Goal: Task Accomplishment & Management: Use online tool/utility

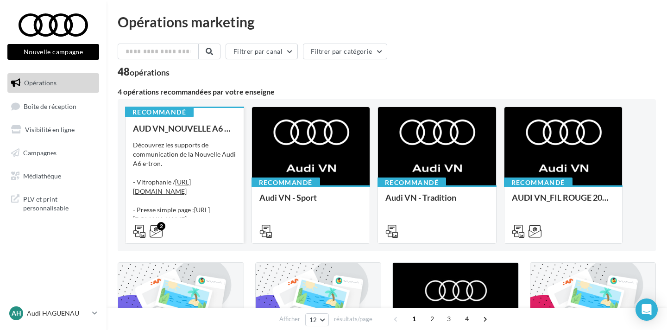
click at [204, 149] on div "Découvrez les supports de communication de la Nouvelle Audi A6 e-tron. - Vitrop…" at bounding box center [184, 186] width 103 height 93
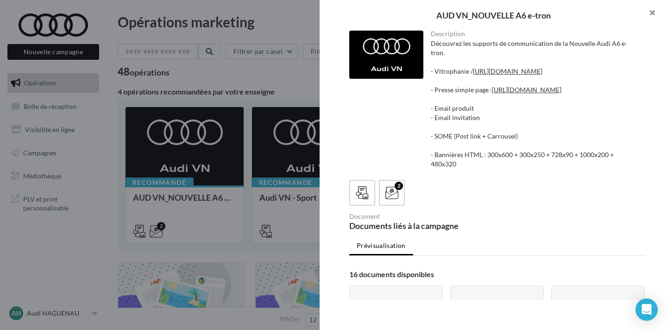
click at [653, 15] on button "button" at bounding box center [648, 14] width 37 height 28
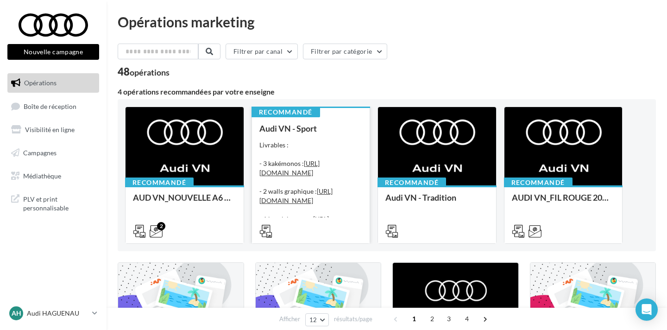
click at [298, 141] on div "Livrables : - 3 kakémonos : https://audi.get-it-solutions.com/accueil/10247-.ht…" at bounding box center [311, 186] width 103 height 93
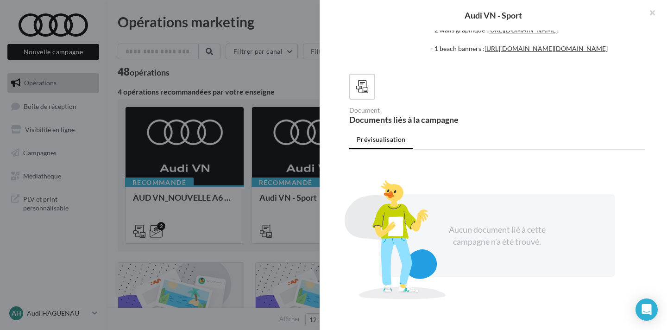
scroll to position [157, 0]
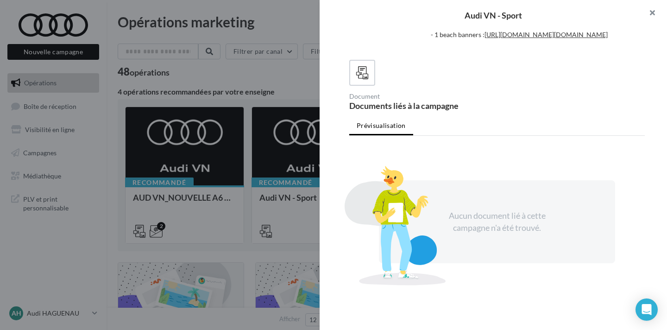
click at [649, 10] on button "button" at bounding box center [648, 14] width 37 height 28
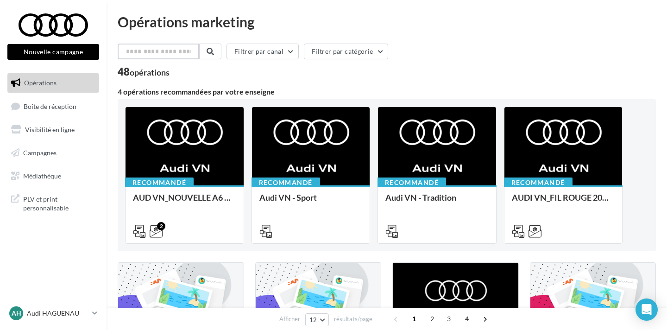
click at [140, 50] on input "text" at bounding box center [159, 52] width 82 height 16
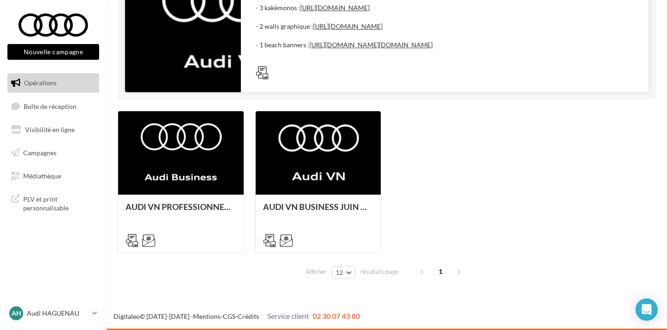
scroll to position [225, 0]
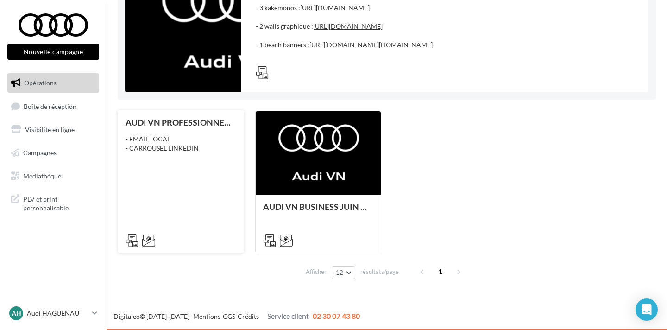
type input "**"
click at [212, 142] on div "- EMAIL LOCAL - CARROUSEL LINKEDIN" at bounding box center [181, 143] width 111 height 19
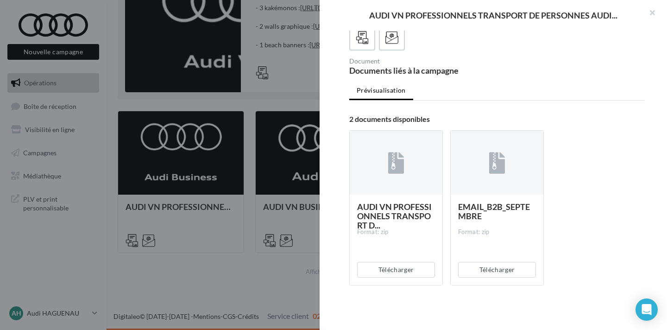
scroll to position [0, 0]
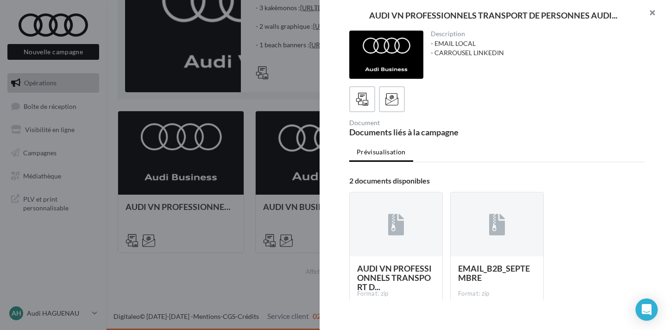
click at [654, 7] on button "button" at bounding box center [648, 14] width 37 height 28
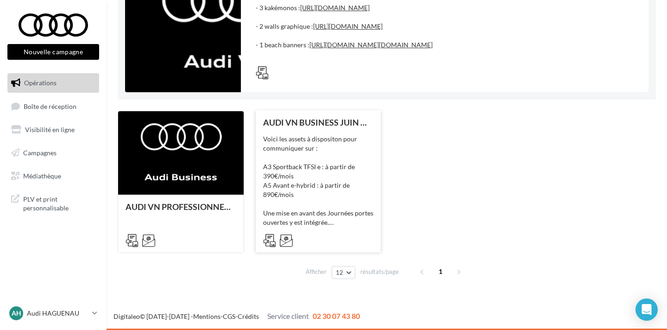
click at [356, 149] on div "Voici les assets à dispositon pour communiquer sur : A3 Sportback TFSI e : à pa…" at bounding box center [318, 180] width 111 height 93
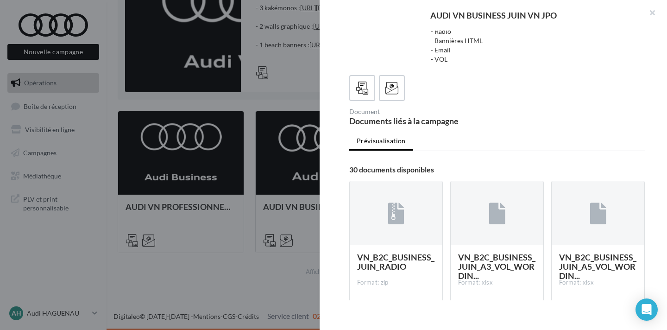
scroll to position [93, 0]
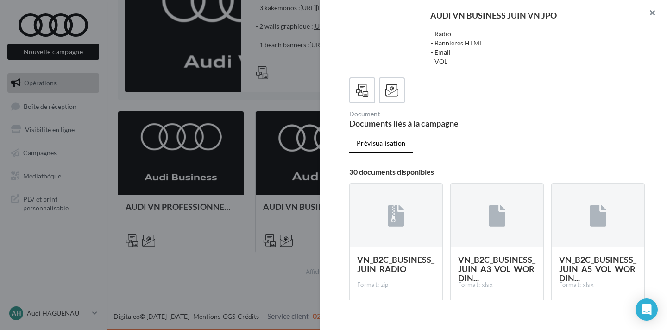
click at [648, 9] on button "button" at bounding box center [648, 14] width 37 height 28
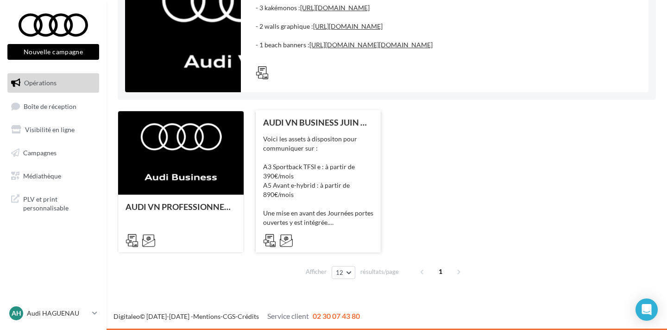
click at [329, 145] on div "Voici les assets à dispositon pour communiquer sur : A3 Sportback TFSI e : à pa…" at bounding box center [318, 180] width 111 height 93
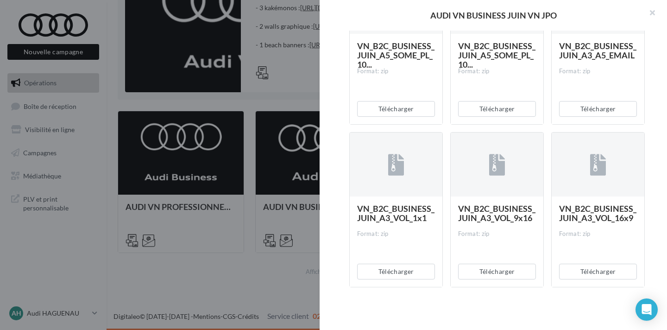
scroll to position [1610, 0]
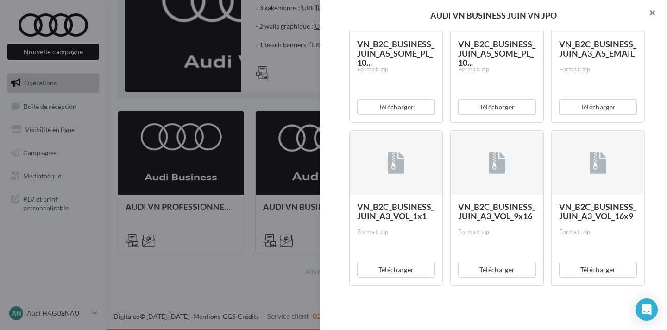
click at [652, 19] on button "button" at bounding box center [648, 14] width 37 height 28
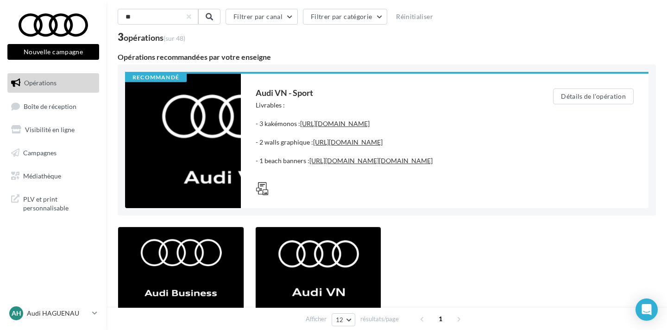
scroll to position [32, 0]
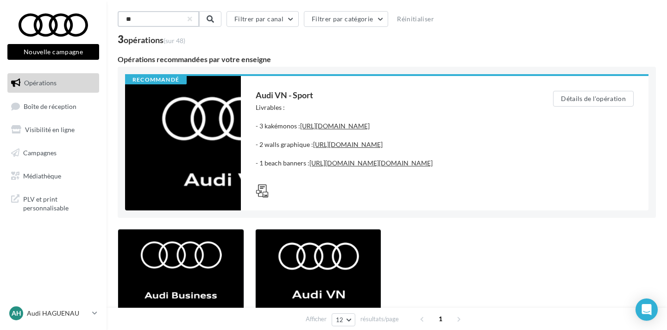
click at [168, 15] on input "**" at bounding box center [159, 19] width 82 height 16
click at [60, 103] on span "Boîte de réception" at bounding box center [50, 106] width 53 height 8
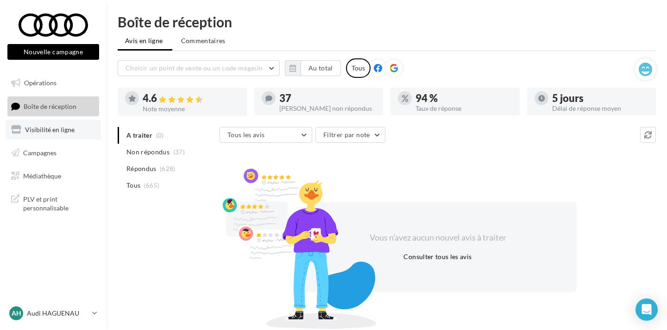
click at [74, 128] on link "Visibilité en ligne" at bounding box center [53, 129] width 95 height 19
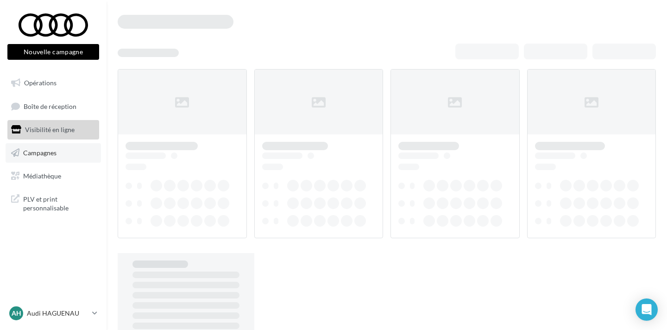
click at [74, 150] on link "Campagnes" at bounding box center [53, 152] width 95 height 19
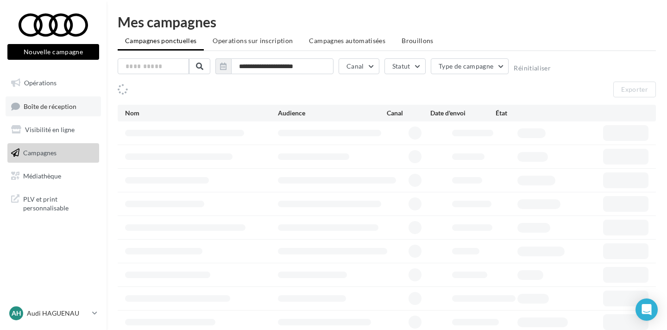
click at [75, 106] on span "Boîte de réception" at bounding box center [50, 106] width 53 height 8
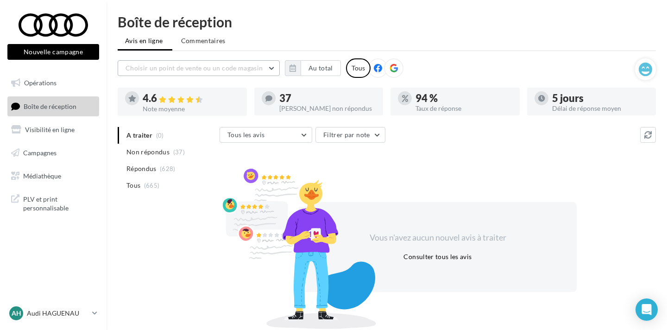
click at [165, 67] on span "Choisir un point de vente ou un code magasin" at bounding box center [194, 68] width 137 height 8
type input "**"
click at [144, 68] on input "**" at bounding box center [199, 68] width 162 height 16
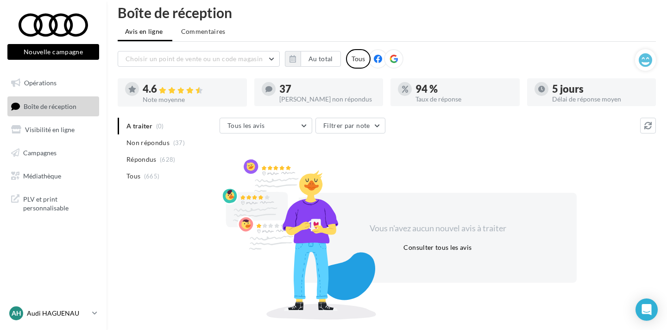
click at [42, 311] on p "Audi HAGUENAU" at bounding box center [58, 313] width 62 height 9
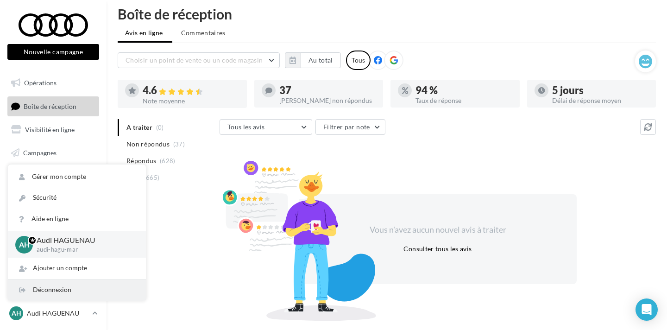
click at [64, 280] on div "Déconnexion" at bounding box center [77, 289] width 138 height 21
